Goal: Information Seeking & Learning: Find specific fact

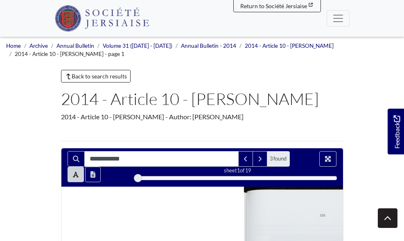
scroll to position [136, 0]
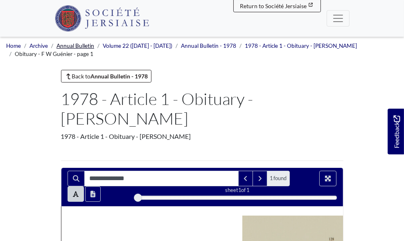
click at [75, 45] on link "Annual Bulletin" at bounding box center [75, 46] width 38 height 7
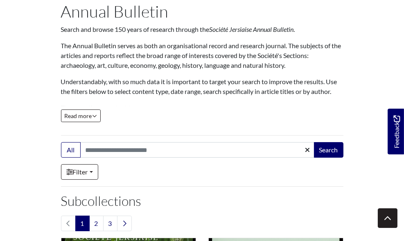
scroll to position [84, 0]
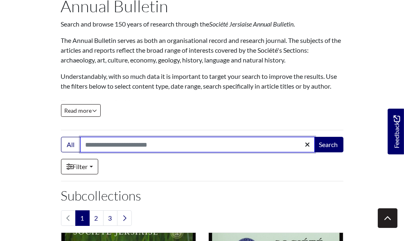
click at [102, 144] on input "Search:" at bounding box center [197, 145] width 235 height 16
type input "**********"
click at [314, 137] on button "Search" at bounding box center [328, 145] width 29 height 16
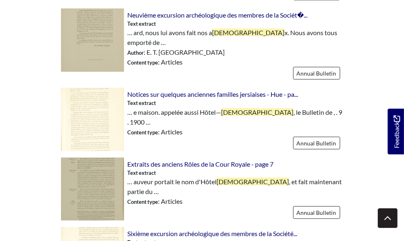
scroll to position [1259, 0]
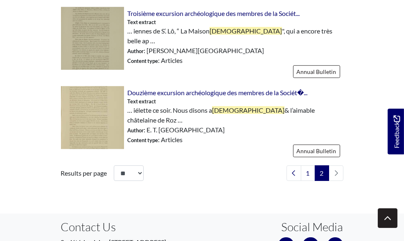
scroll to position [544, 0]
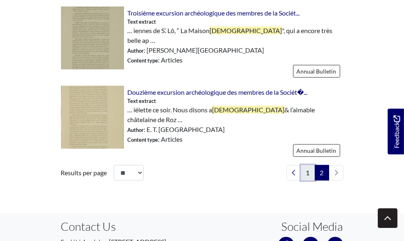
click at [315, 165] on link "1" at bounding box center [308, 173] width 14 height 16
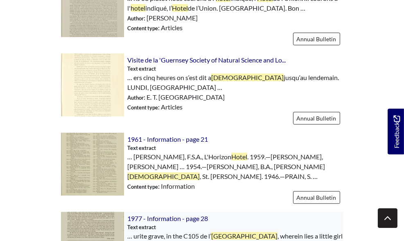
scroll to position [539, 0]
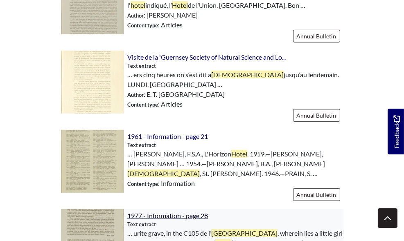
click at [132, 212] on span "1977 - Information - page 28" at bounding box center [167, 216] width 81 height 8
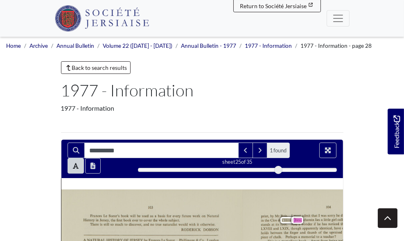
scroll to position [129, 0]
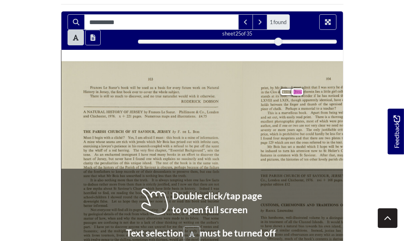
click at [373, 86] on div "104 print, by Mr Bois. I must admit that I was sorry he did not mention my favo…" at bounding box center [332, 183] width 181 height 244
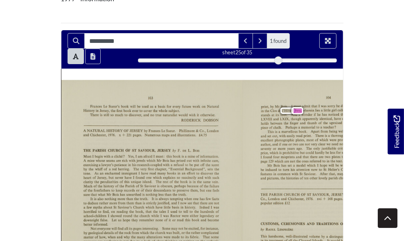
scroll to position [104, 0]
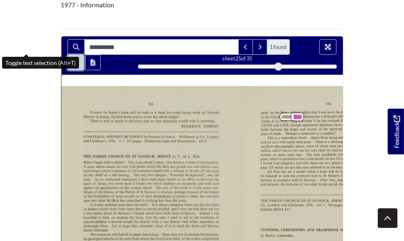
click at [73, 59] on icon "Toggle text selection (Alt+T)" at bounding box center [76, 62] width 6 height 7
